Goal: Task Accomplishment & Management: Manage account settings

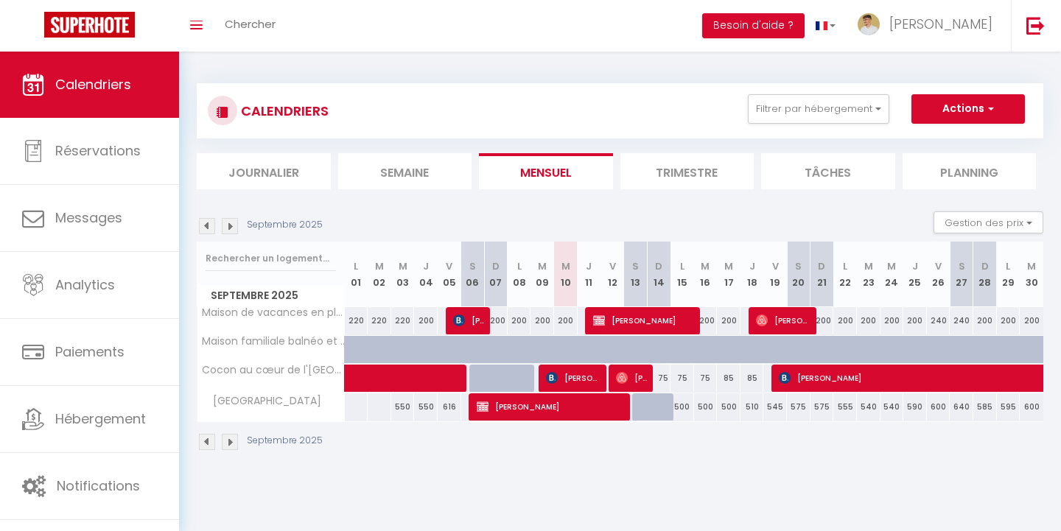
click at [682, 374] on div "75" at bounding box center [683, 378] width 24 height 27
type input "75"
type input "Lun 15 Septembre 2025"
type input "[DATE]"
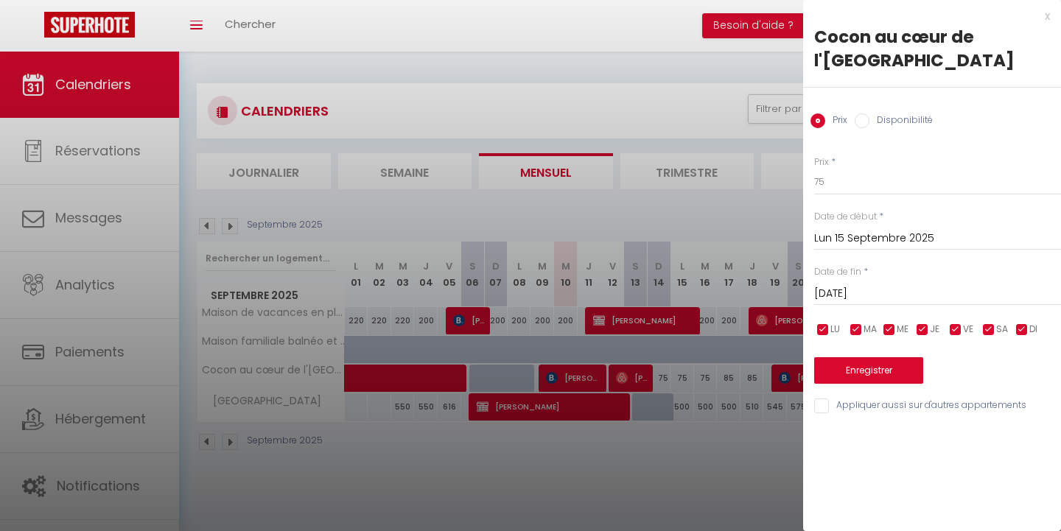
click at [893, 122] on label "Disponibilité" at bounding box center [901, 121] width 63 height 16
click at [870, 122] on input "Disponibilité" at bounding box center [862, 120] width 15 height 15
radio input "true"
radio input "false"
click at [884, 164] on div "Statut * Disponible Indisponible" at bounding box center [937, 177] width 247 height 42
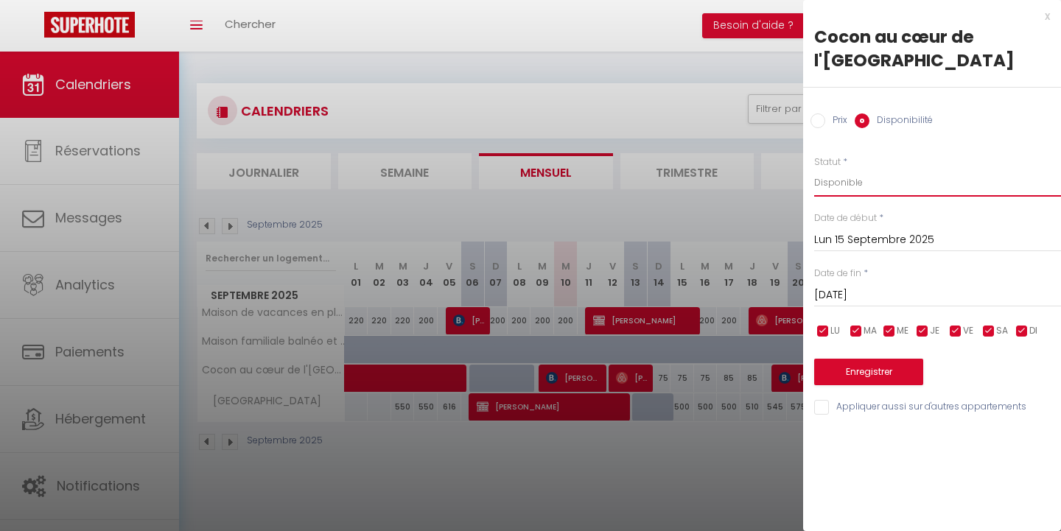
select select "0"
click at [864, 374] on button "Enregistrer" at bounding box center [868, 372] width 109 height 27
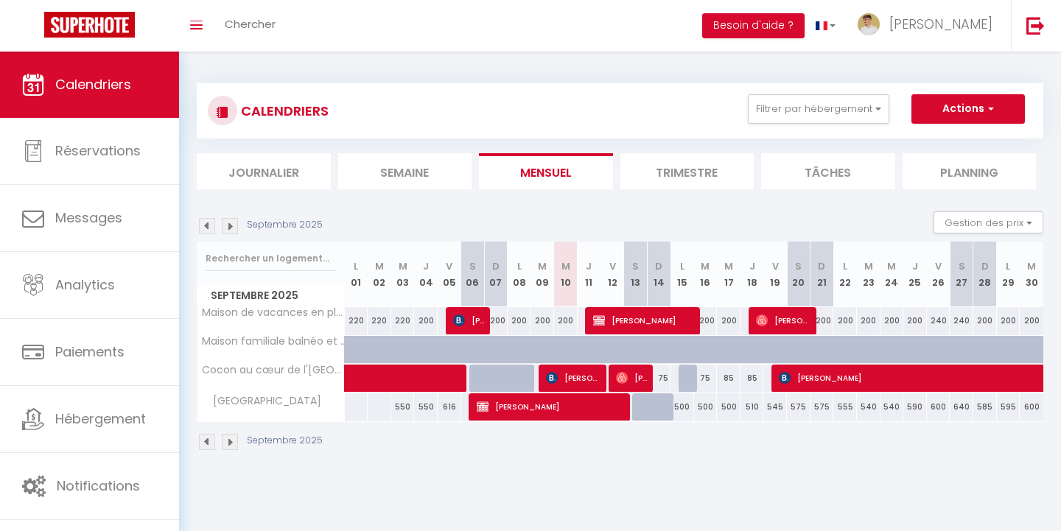
click at [571, 379] on span "[PERSON_NAME]" at bounding box center [573, 378] width 55 height 28
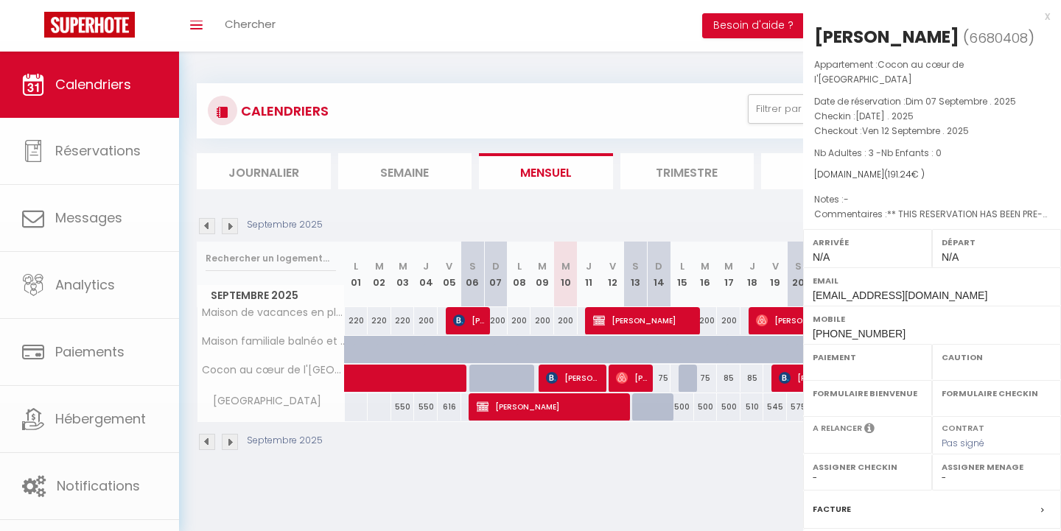
select select "OK"
select select "KO"
select select "0"
select select "1"
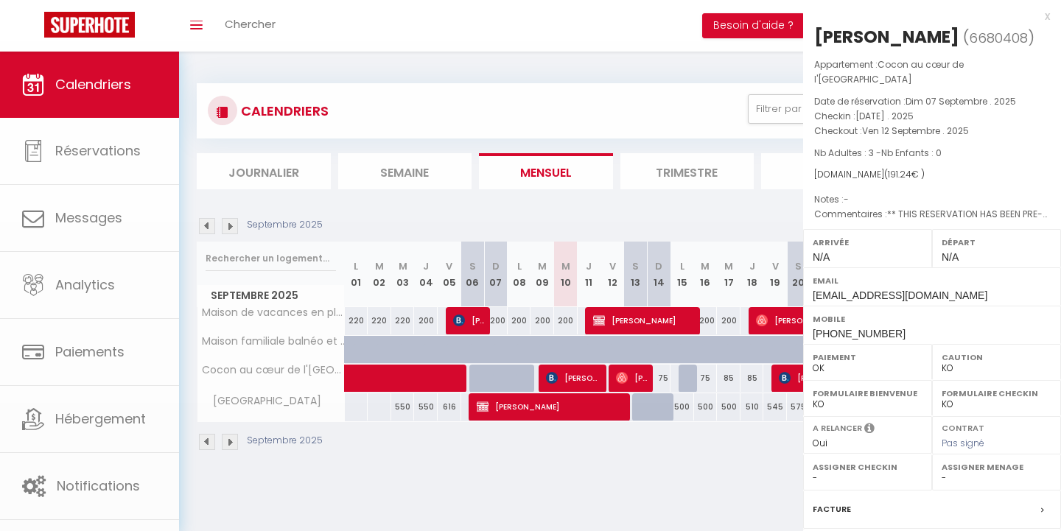
select select
select select "51818"
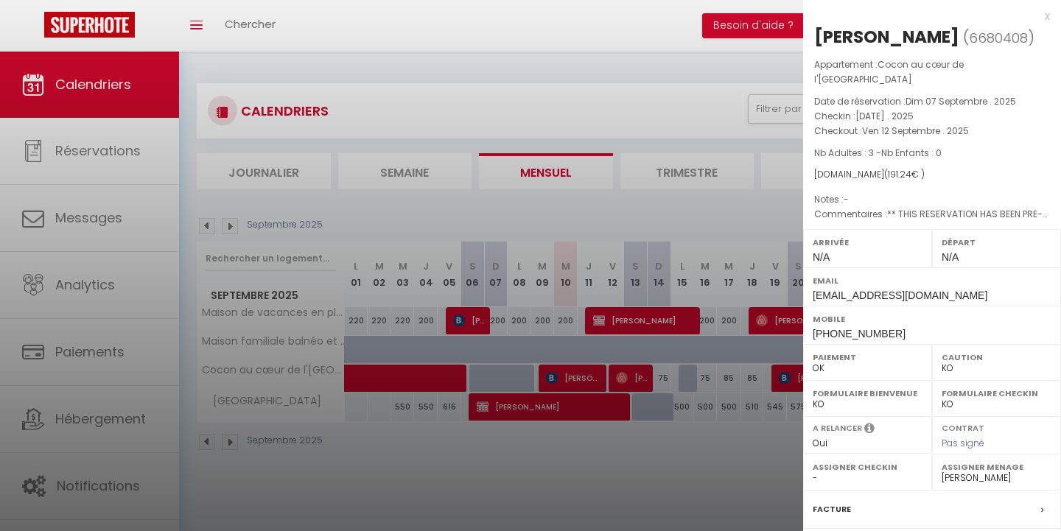
click at [1043, 13] on div "x" at bounding box center [926, 16] width 247 height 18
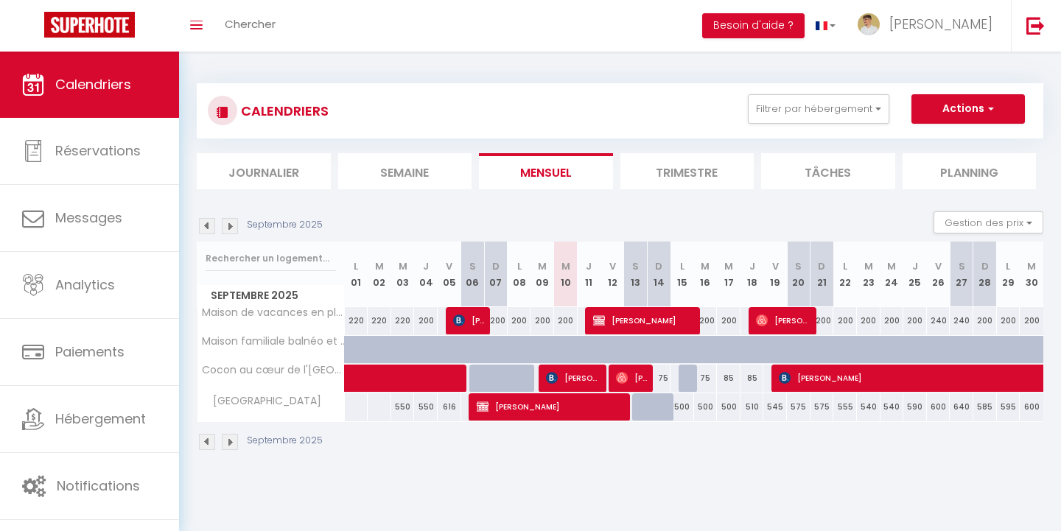
click at [647, 377] on span "[PERSON_NAME]" at bounding box center [632, 378] width 32 height 28
select select "OK"
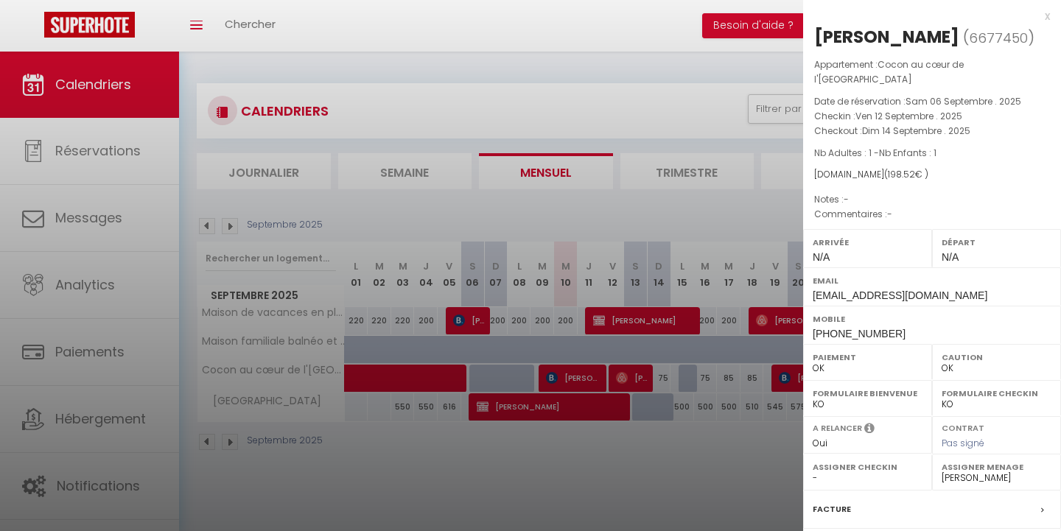
click at [1044, 17] on div "x" at bounding box center [926, 16] width 247 height 18
